Goal: Communication & Community: Answer question/provide support

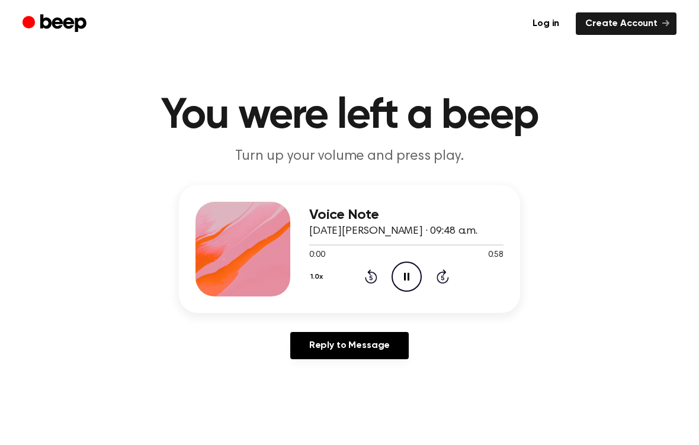
click at [403, 274] on icon "Pause Audio" at bounding box center [407, 277] width 30 height 30
click at [403, 278] on icon "Play Audio" at bounding box center [407, 277] width 30 height 30
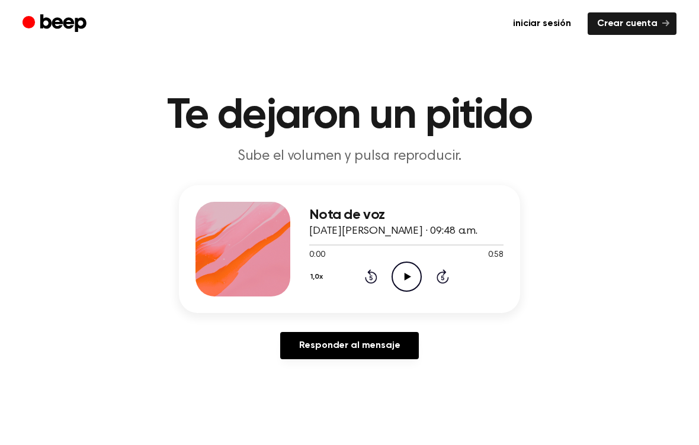
click at [404, 281] on icon "Play Audio" at bounding box center [407, 277] width 30 height 30
click at [373, 281] on icon "Rewind 5 seconds" at bounding box center [370, 276] width 13 height 15
click at [365, 339] on link "Responder al mensaje" at bounding box center [349, 345] width 139 height 27
click at [392, 282] on icon "Play Audio" at bounding box center [407, 277] width 30 height 30
click at [445, 156] on p "Sube el volumen y pulsa reproducir." at bounding box center [349, 157] width 455 height 20
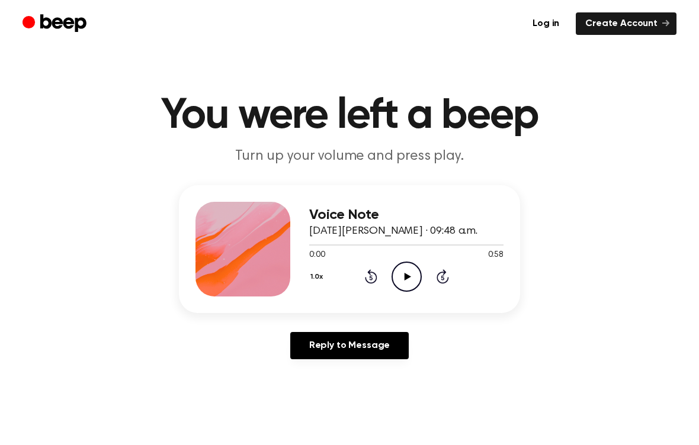
click at [407, 279] on icon "Play Audio" at bounding box center [407, 277] width 30 height 30
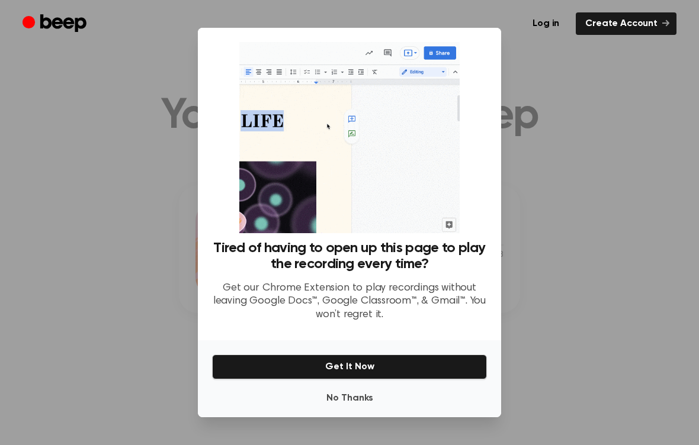
click at [578, 77] on div at bounding box center [349, 222] width 699 height 445
click at [354, 403] on button "No Thanks" at bounding box center [349, 399] width 275 height 24
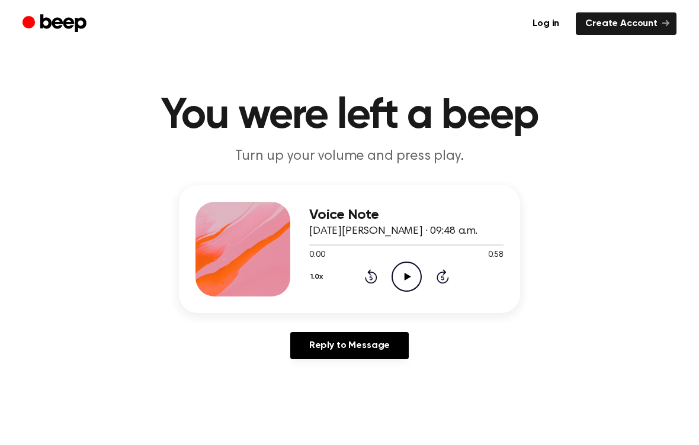
click at [401, 137] on h1 "You were left a beep" at bounding box center [349, 116] width 607 height 43
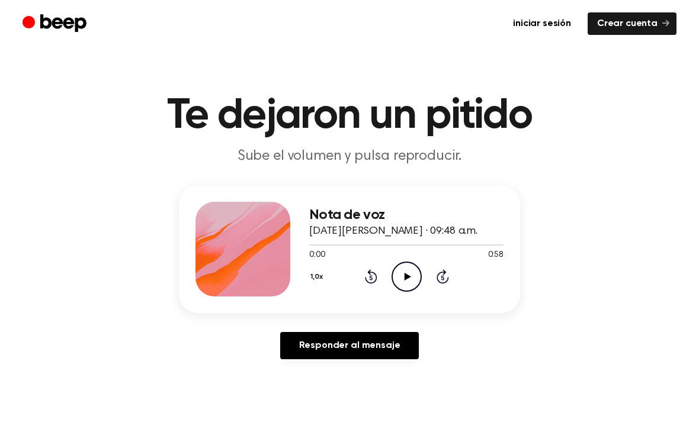
click at [400, 278] on icon "Play Audio" at bounding box center [407, 277] width 30 height 30
click at [294, 258] on div "Nota de voz [DATE][PERSON_NAME] · 09:48 a.m. 0:05 0:58 Your browser does not su…" at bounding box center [349, 249] width 341 height 128
